Goal: Information Seeking & Learning: Learn about a topic

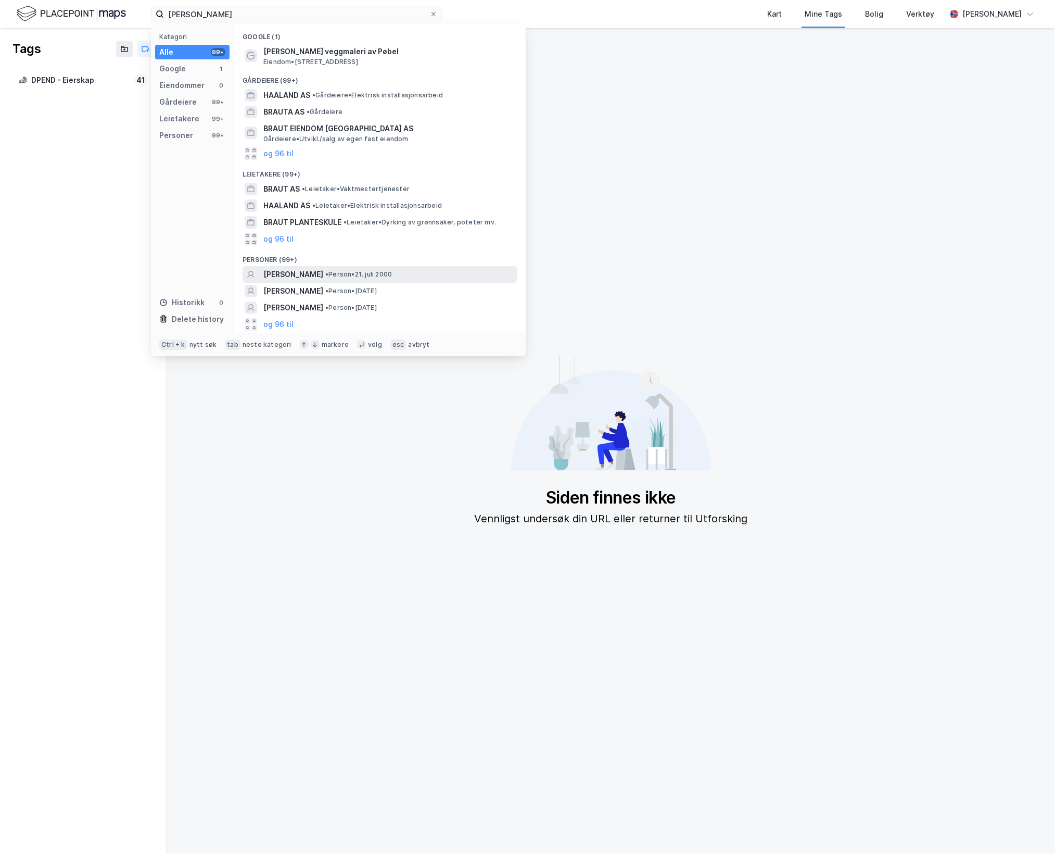
click at [323, 275] on span "[PERSON_NAME]" at bounding box center [293, 274] width 60 height 12
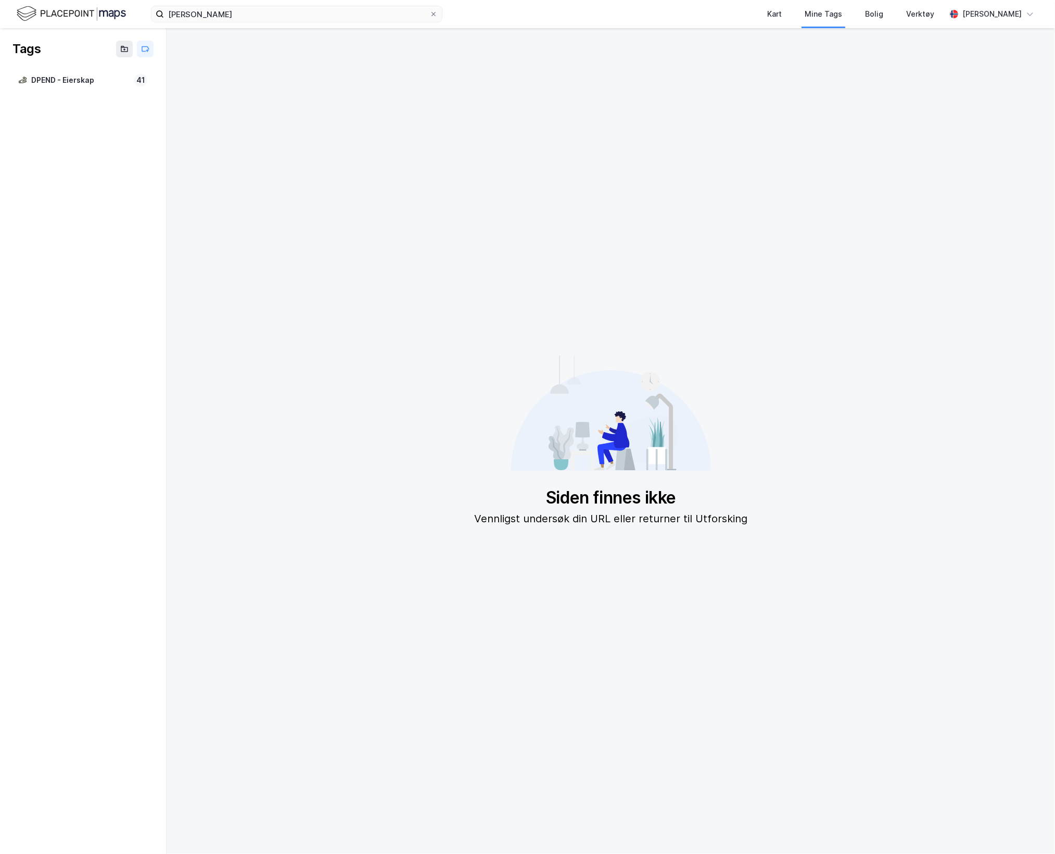
click at [81, 11] on img at bounding box center [71, 14] width 109 height 18
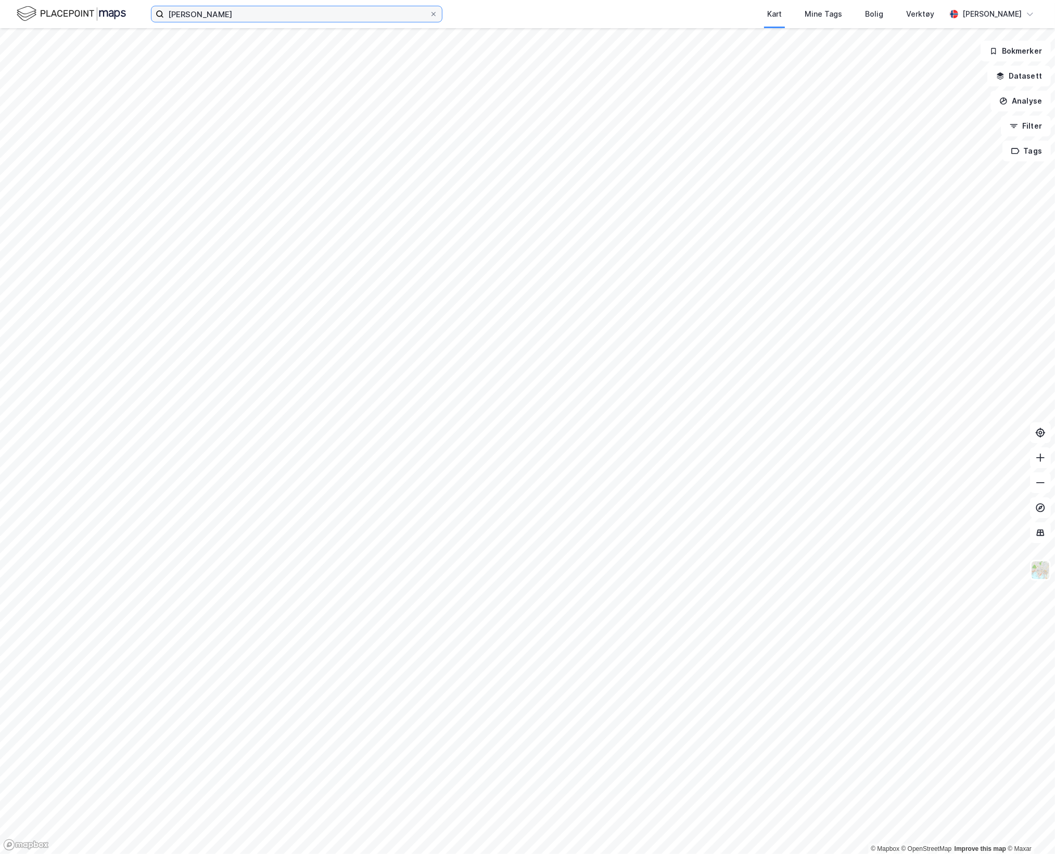
click at [252, 16] on input "[PERSON_NAME]" at bounding box center [297, 14] width 266 height 16
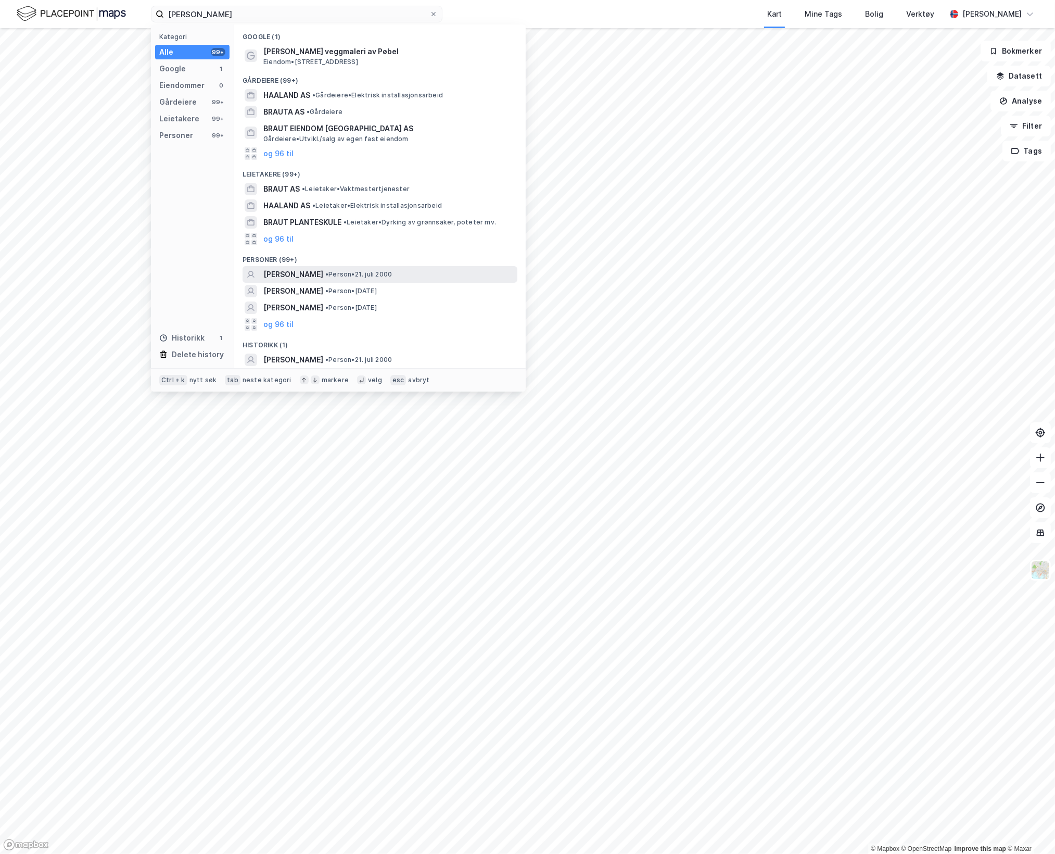
click at [323, 277] on span "[PERSON_NAME]" at bounding box center [293, 274] width 60 height 12
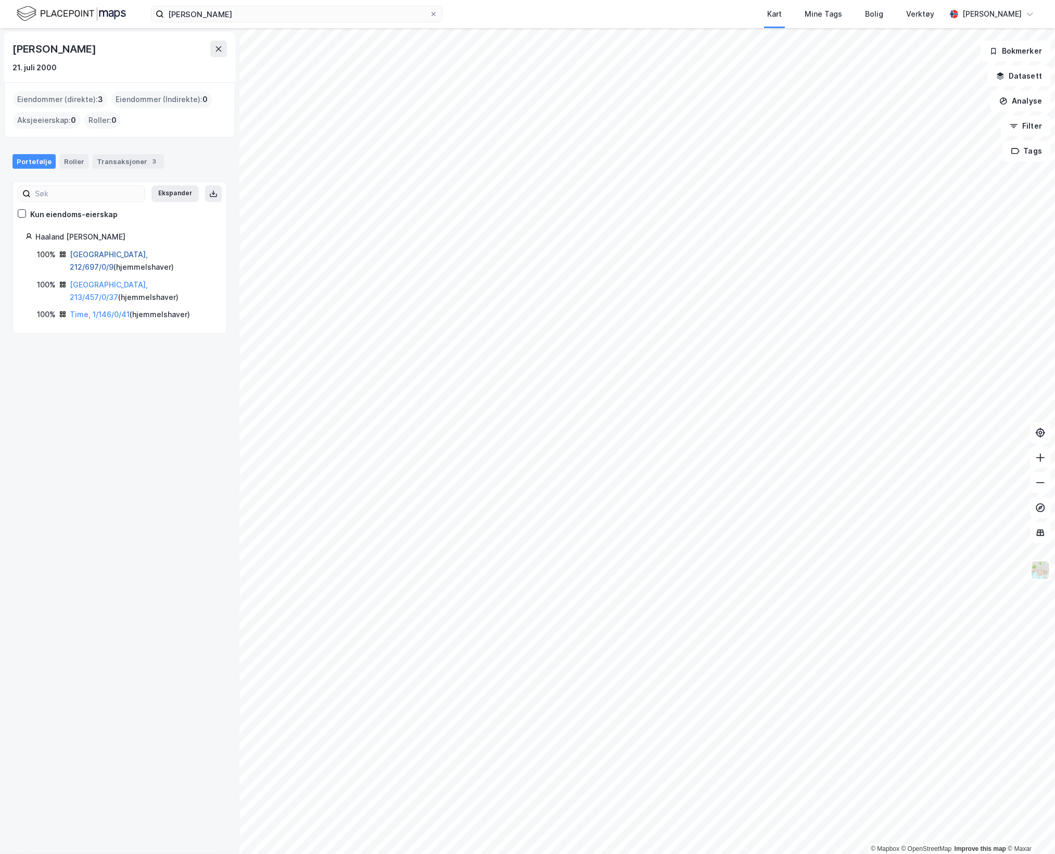
click at [111, 257] on link "[GEOGRAPHIC_DATA], 212/697/0/9" at bounding box center [109, 260] width 78 height 21
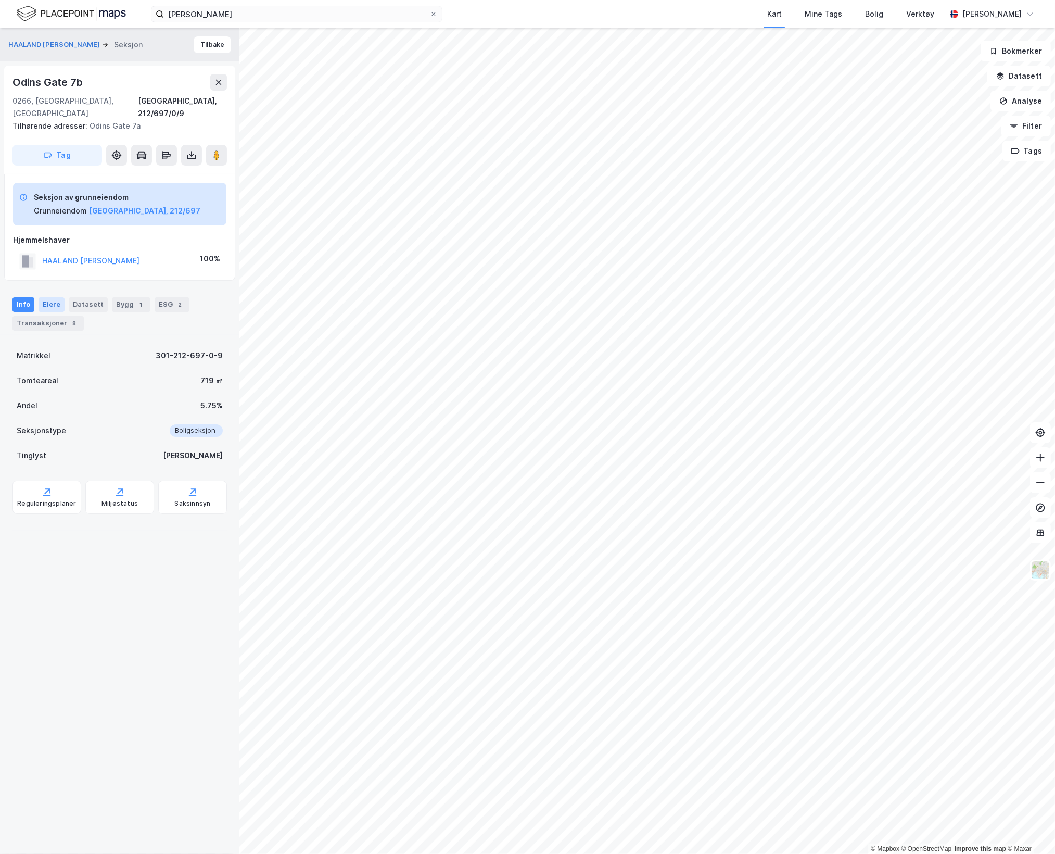
click at [54, 297] on div "Eiere" at bounding box center [52, 304] width 26 height 15
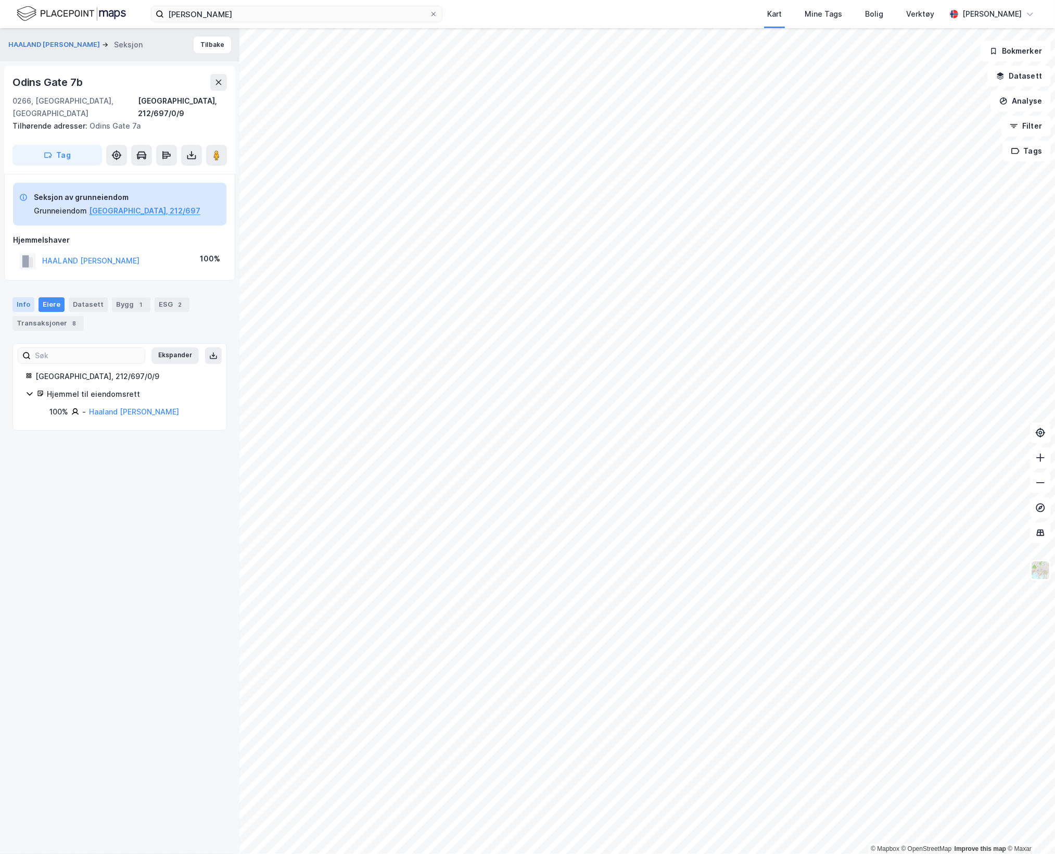
click at [25, 297] on div "Info" at bounding box center [23, 304] width 22 height 15
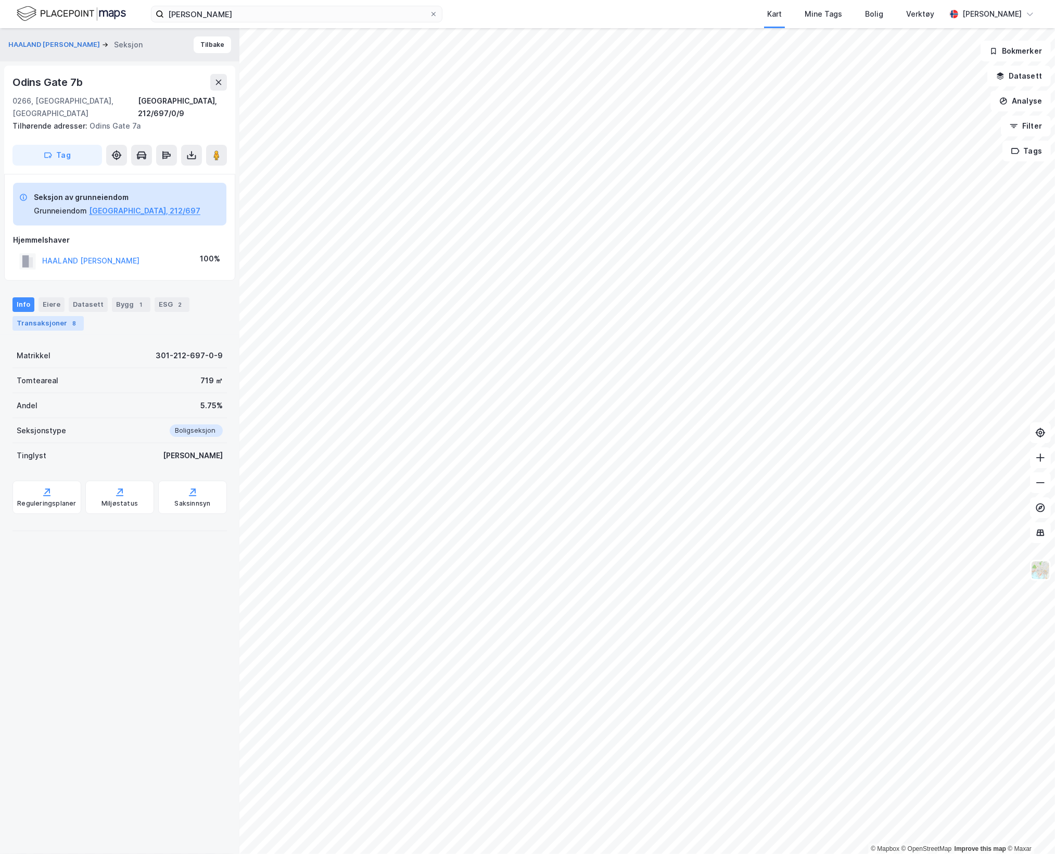
click at [50, 316] on div "Transaksjoner 8" at bounding box center [47, 323] width 71 height 15
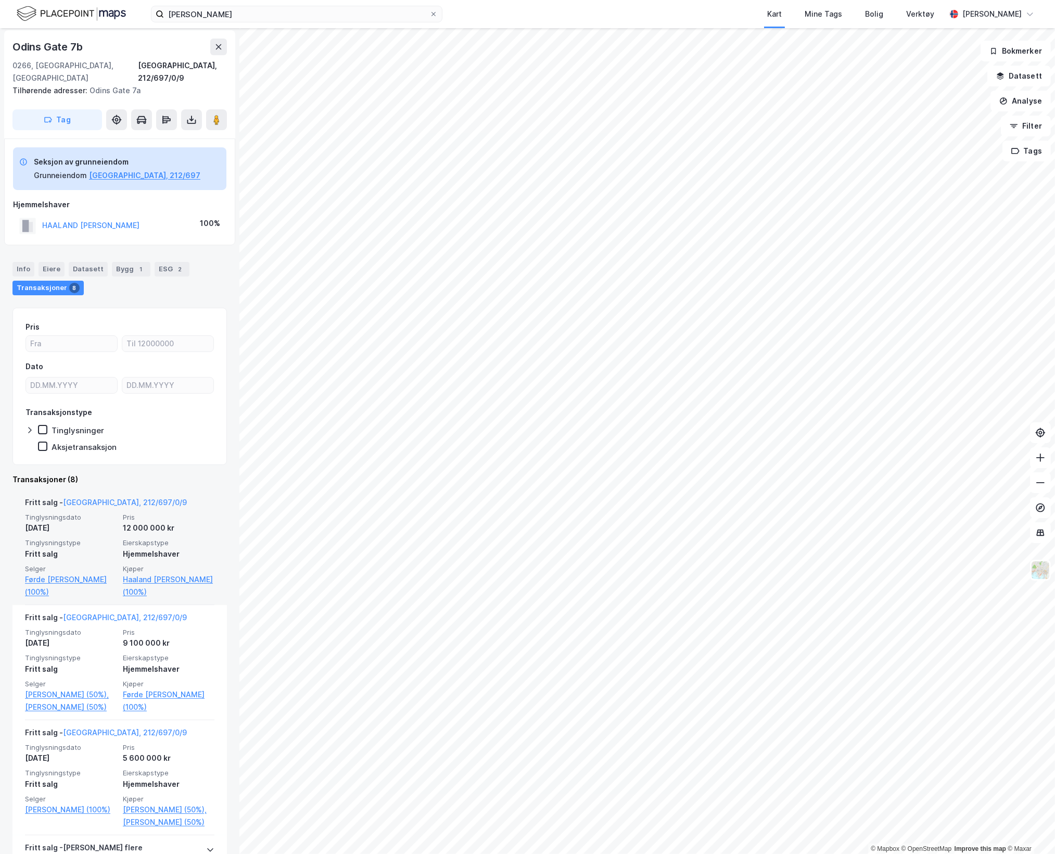
scroll to position [36, 0]
click at [83, 218] on div "HAALAND [PERSON_NAME]" at bounding box center [90, 224] width 97 height 12
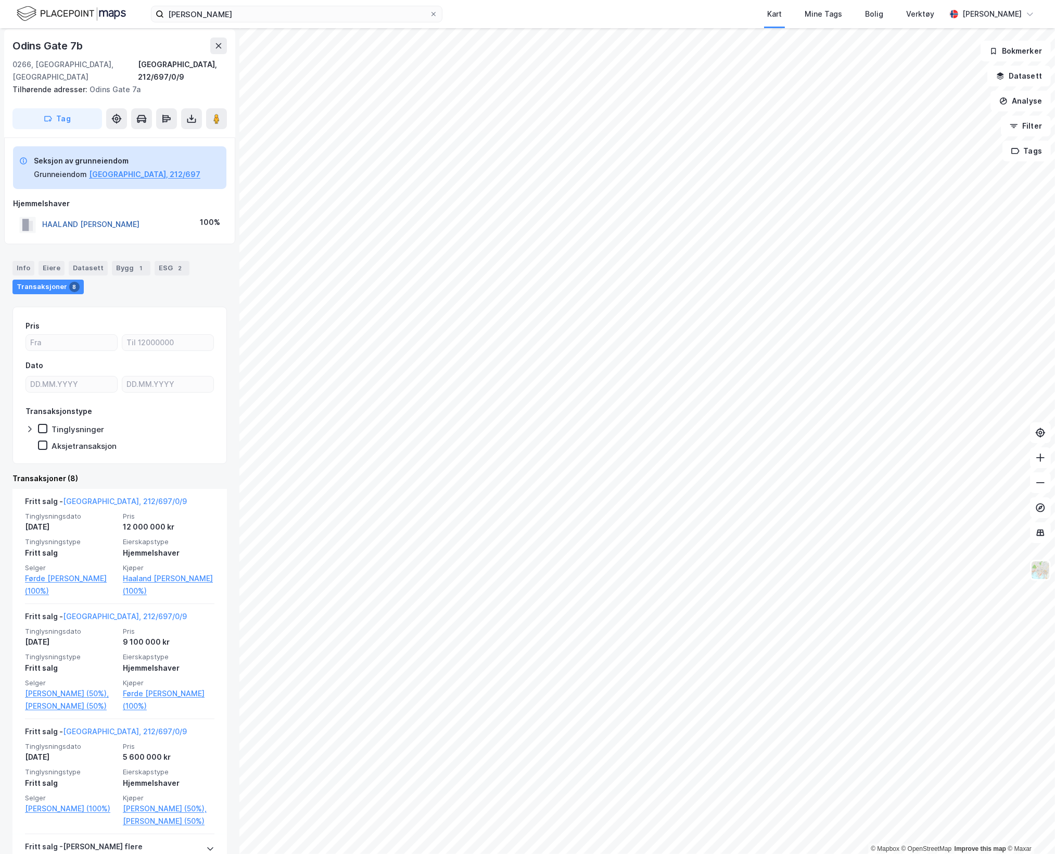
click at [0, 0] on button "HAALAND [PERSON_NAME]" at bounding box center [0, 0] width 0 height 0
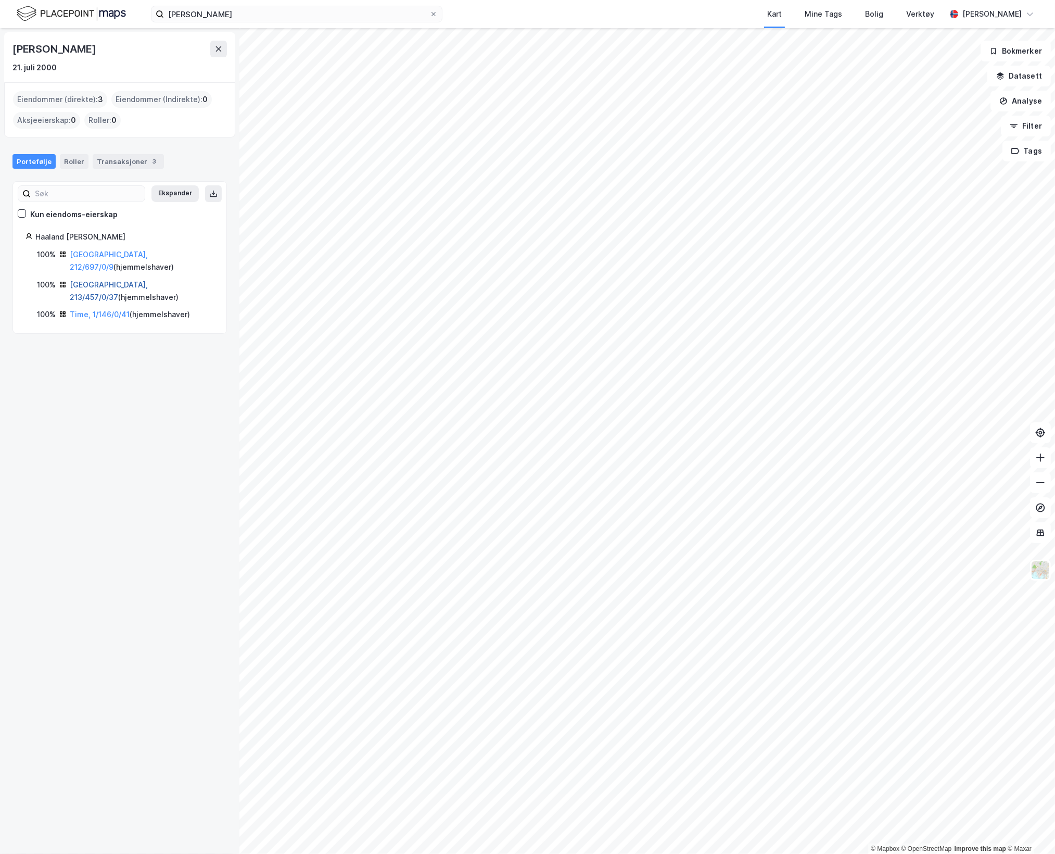
click at [99, 280] on link "[GEOGRAPHIC_DATA], 213/457/0/37" at bounding box center [109, 290] width 78 height 21
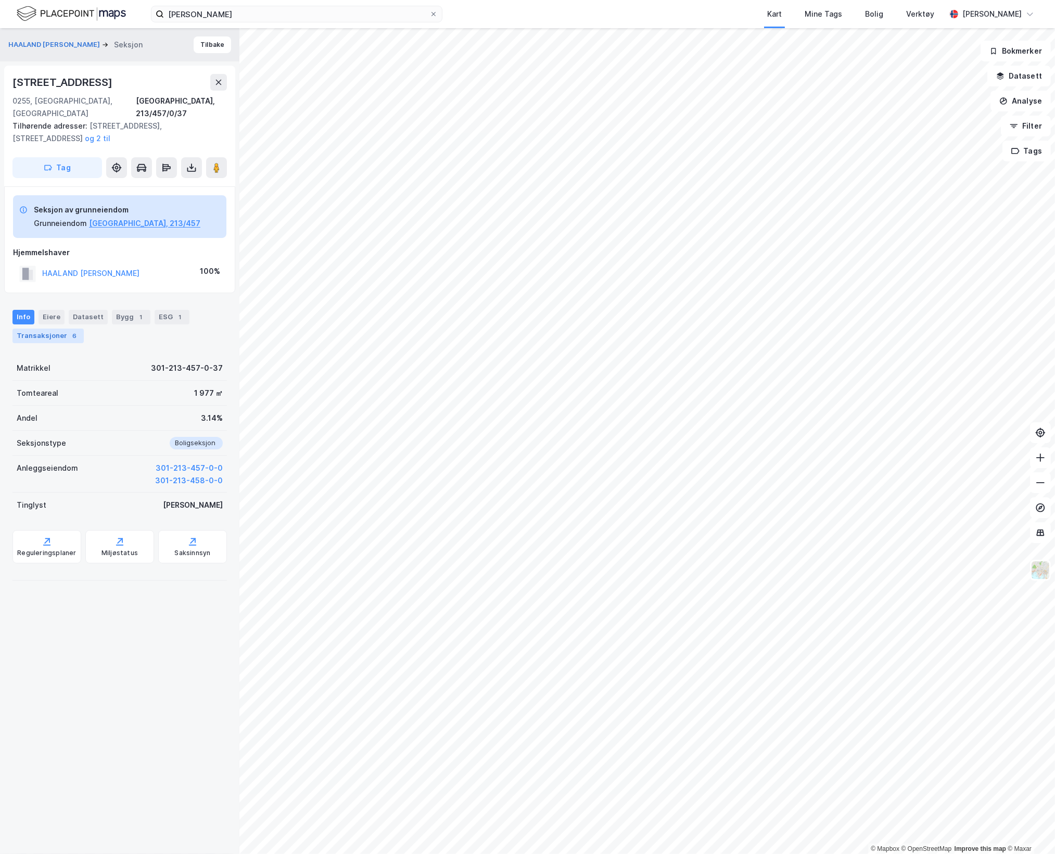
click at [69, 331] on div "6" at bounding box center [74, 336] width 10 height 10
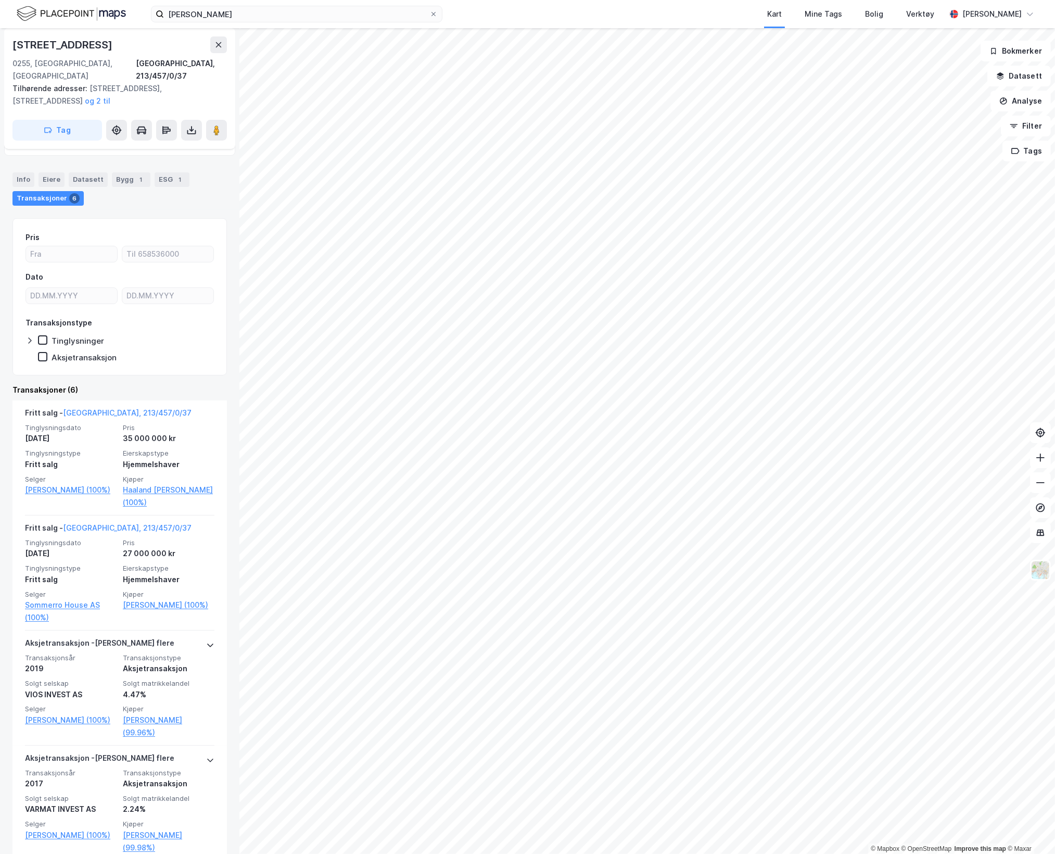
scroll to position [3, 0]
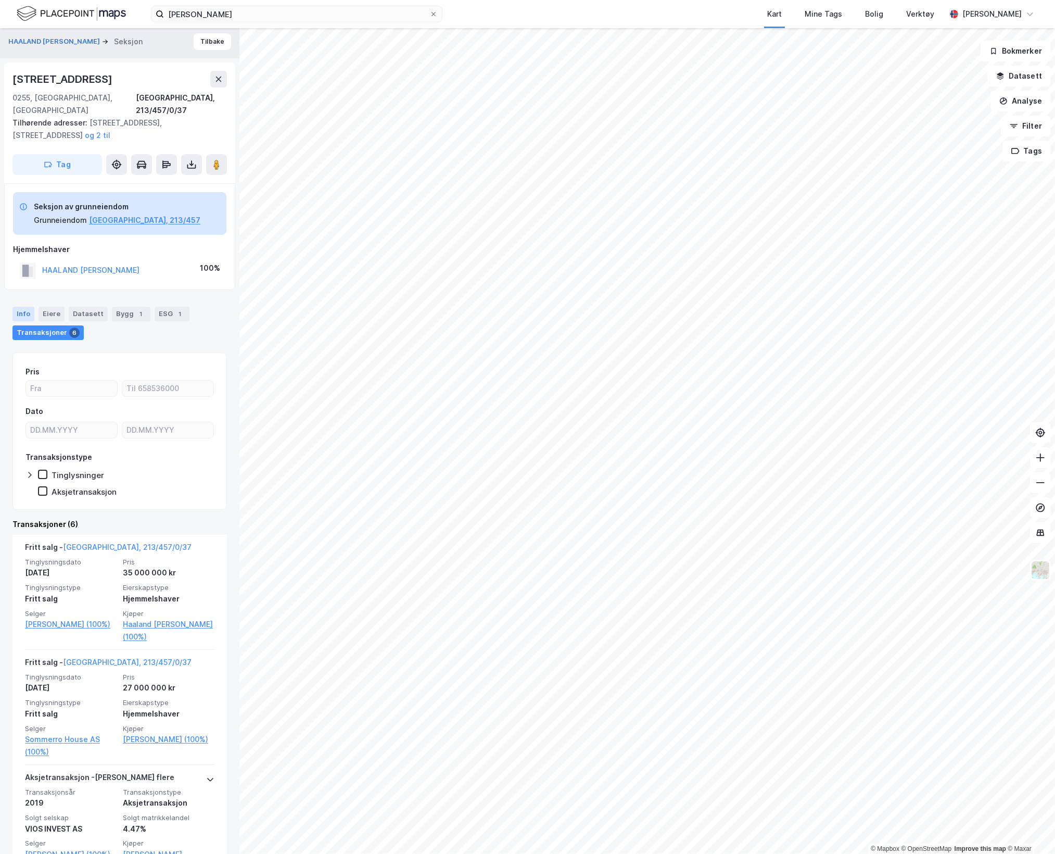
click at [22, 307] on div "Info" at bounding box center [23, 314] width 22 height 15
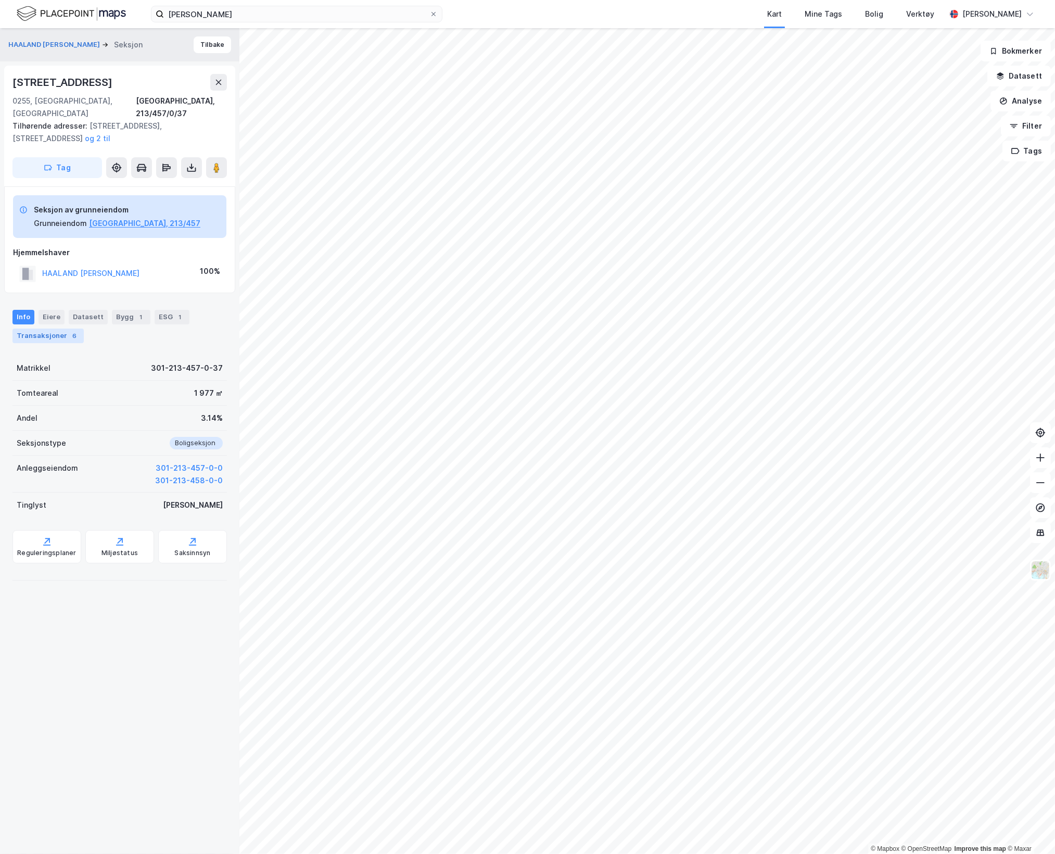
click at [41, 328] on div "Transaksjoner 6" at bounding box center [47, 335] width 71 height 15
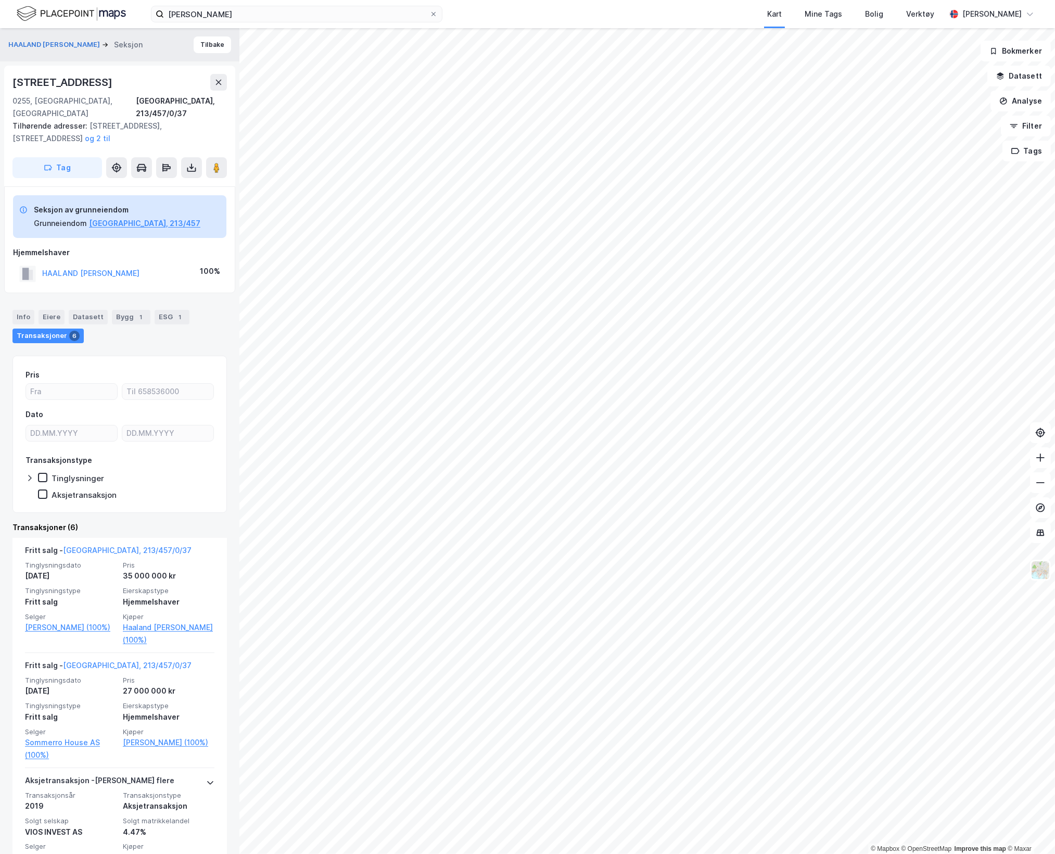
click at [102, 12] on img at bounding box center [71, 14] width 109 height 18
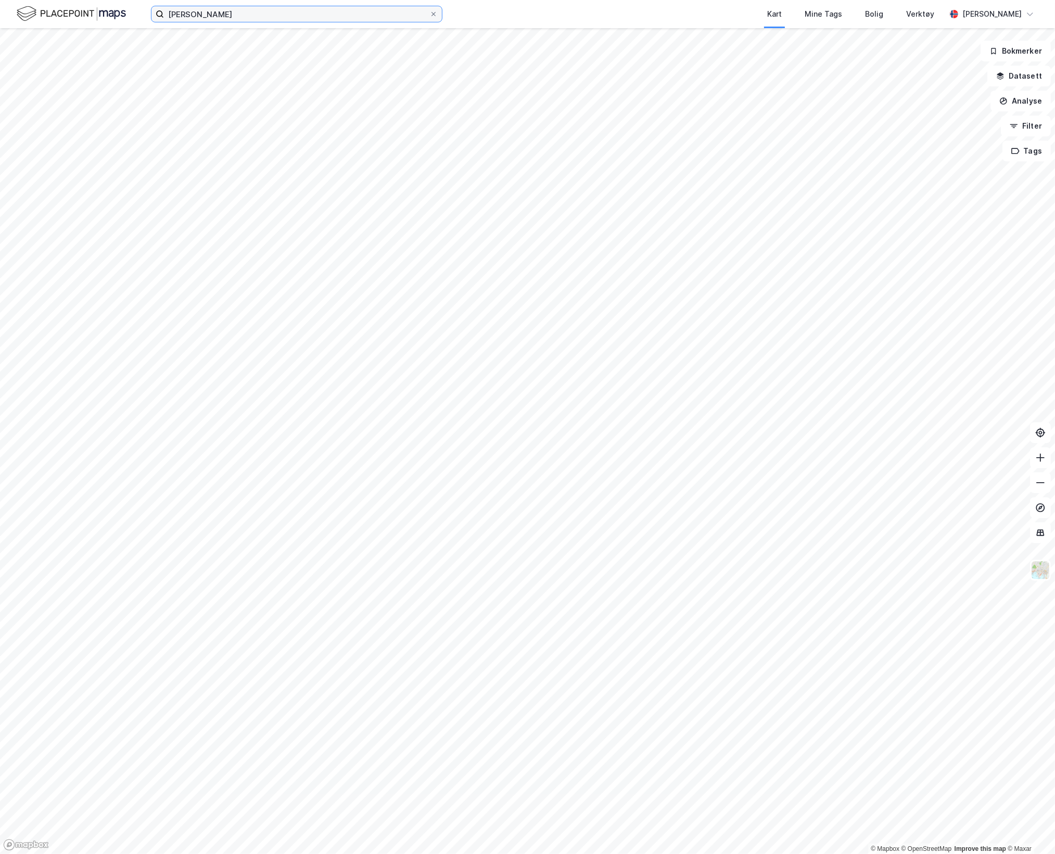
click at [229, 14] on input "[PERSON_NAME]" at bounding box center [297, 14] width 266 height 16
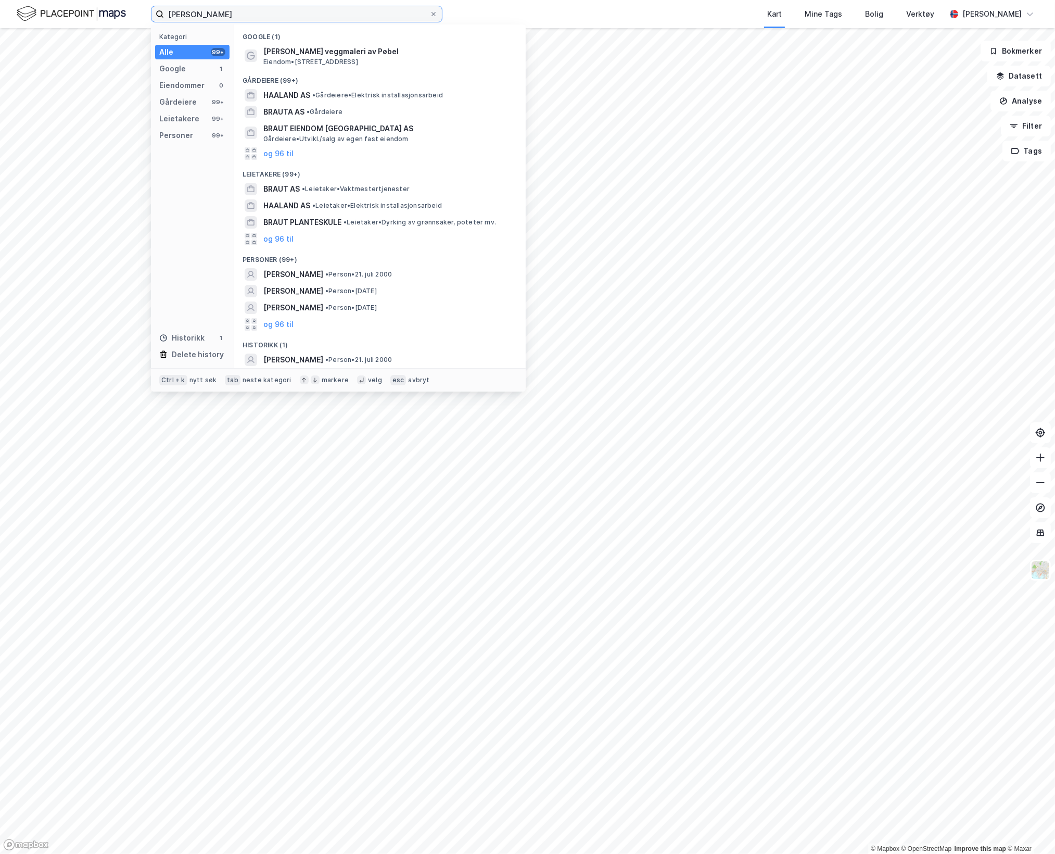
click at [229, 14] on input "[PERSON_NAME]" at bounding box center [297, 14] width 266 height 16
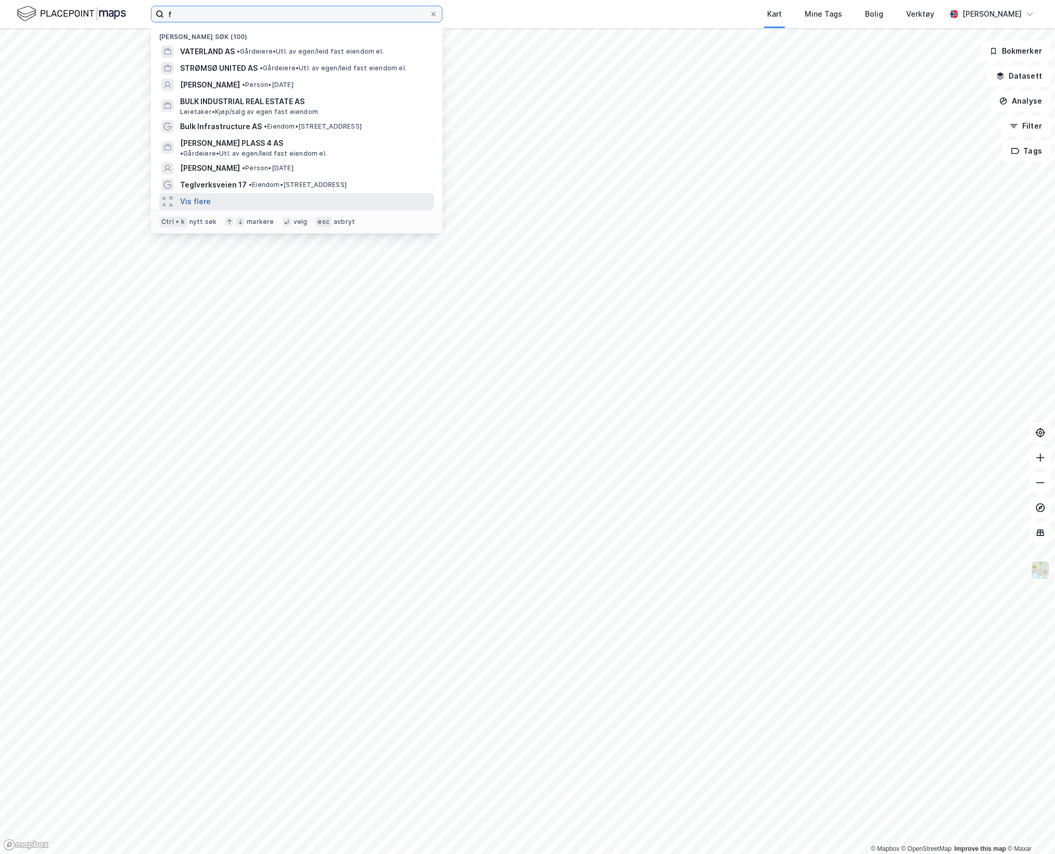
type input "f"
click at [200, 195] on button "Vis flere" at bounding box center [195, 201] width 31 height 12
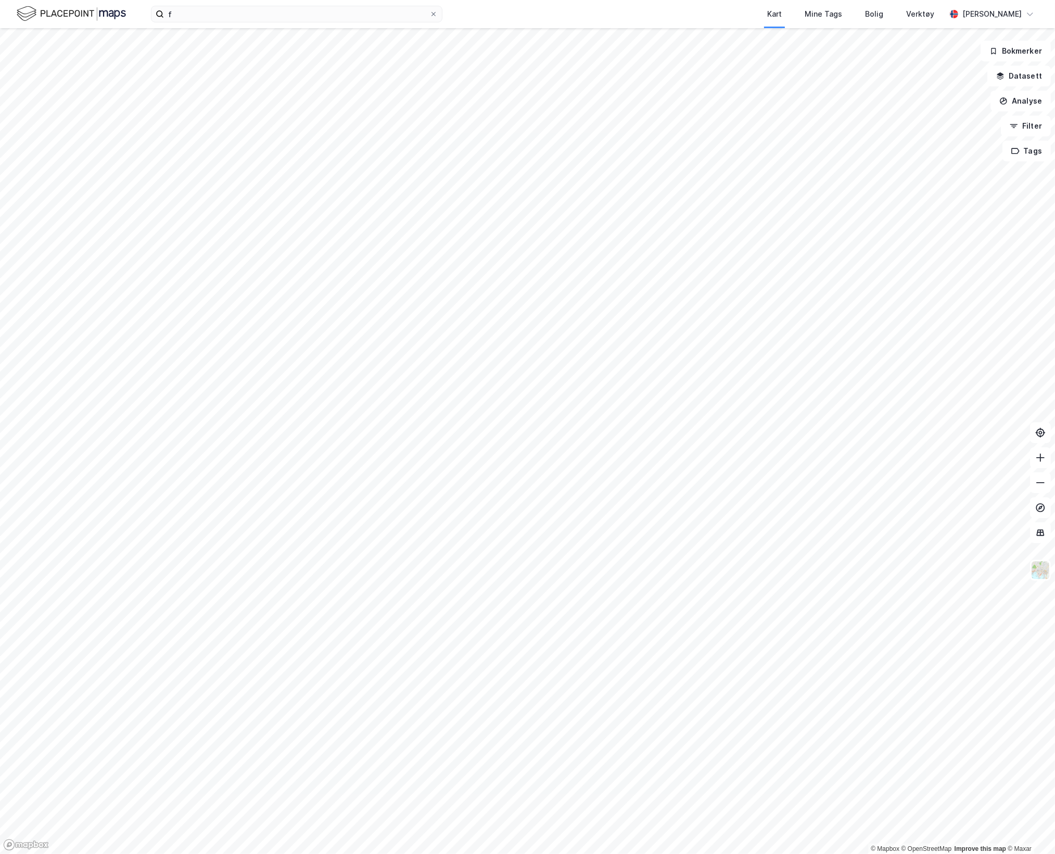
click at [77, 26] on div "f Kart Mine Tags Bolig Verktøy [PERSON_NAME]" at bounding box center [527, 14] width 1055 height 28
click at [77, 18] on img at bounding box center [71, 14] width 109 height 18
click at [185, 14] on input "f" at bounding box center [297, 14] width 266 height 16
